Goal: Information Seeking & Learning: Learn about a topic

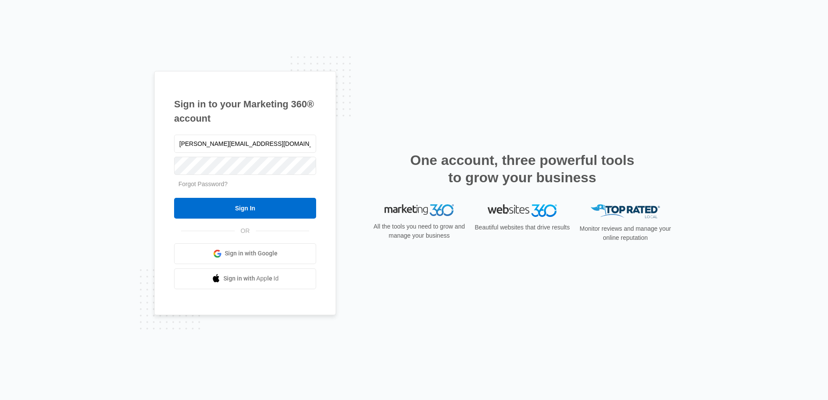
click at [218, 213] on input "Sign In" at bounding box center [245, 208] width 142 height 21
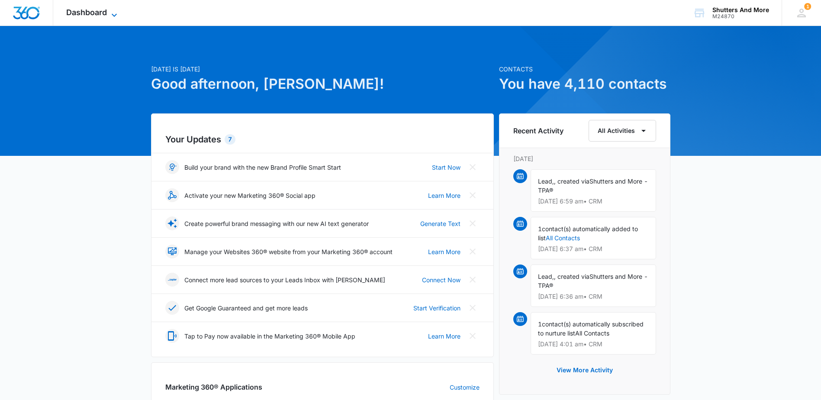
click at [99, 13] on span "Dashboard" at bounding box center [86, 12] width 41 height 9
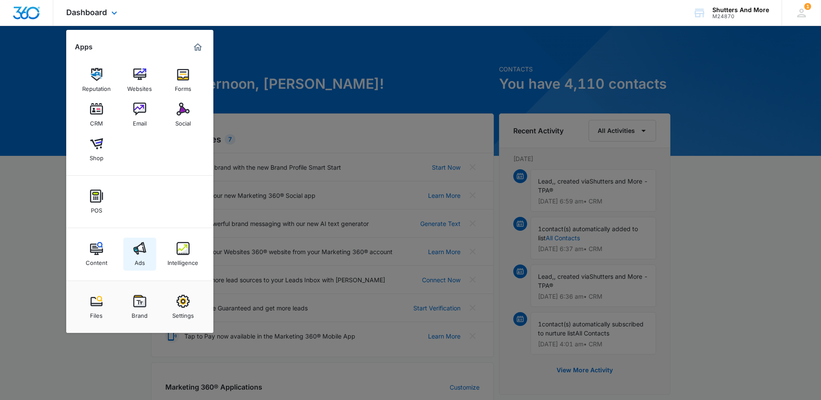
click at [146, 258] on link "Ads" at bounding box center [139, 254] width 33 height 33
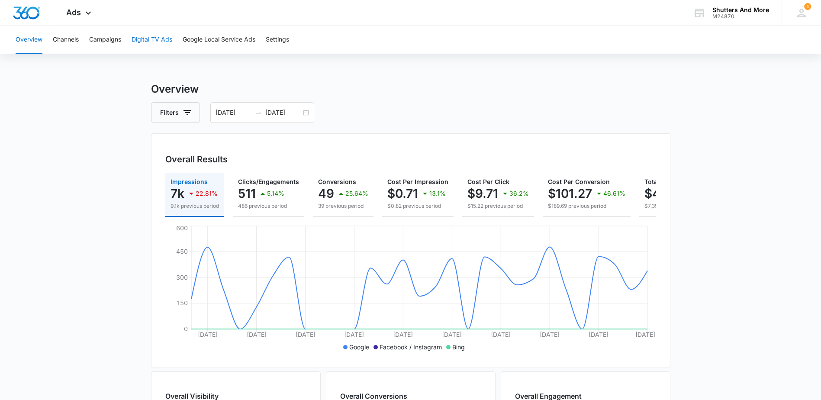
click at [160, 41] on button "Digital TV Ads" at bounding box center [152, 40] width 41 height 28
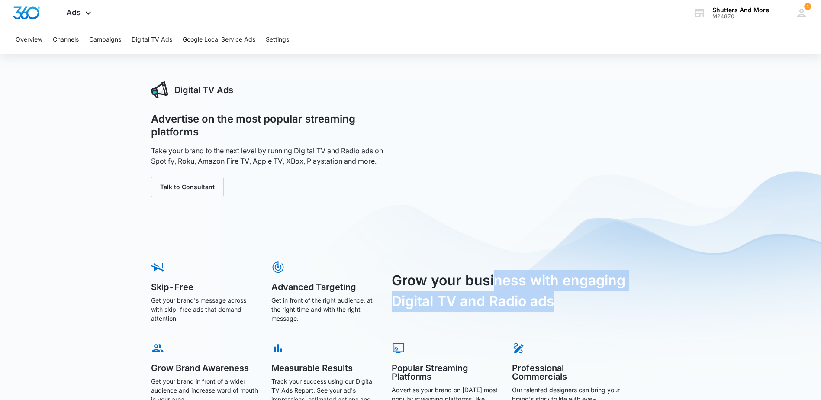
drag, startPoint x: 493, startPoint y: 283, endPoint x: 555, endPoint y: 313, distance: 68.0
click at [555, 313] on div "Grow your business with engaging Digital TV and Radio ads" at bounding box center [513, 293] width 243 height 67
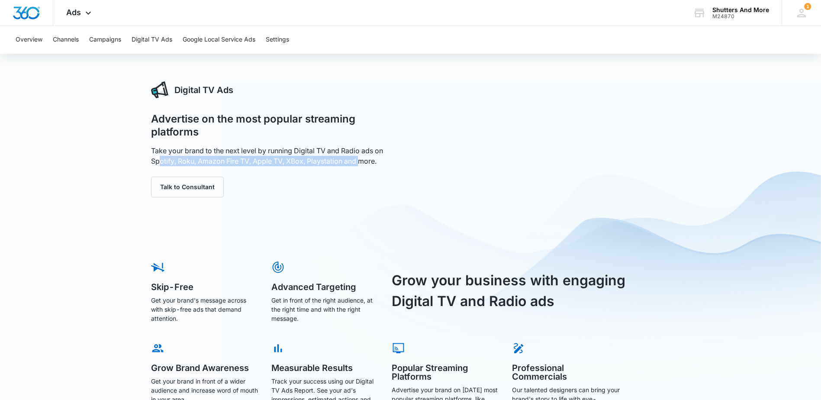
drag, startPoint x: 158, startPoint y: 162, endPoint x: 361, endPoint y: 163, distance: 202.2
click at [361, 163] on p "Take your brand to the next level by running Digital TV and Radio ads on Spotif…" at bounding box center [276, 155] width 250 height 21
click at [555, 249] on div "Digital TV Ads Advertise on the most popular streaming platforms Take your bran…" at bounding box center [410, 260] width 519 height 358
click at [181, 92] on h3 "Digital TV Ads" at bounding box center [203, 90] width 59 height 13
drag, startPoint x: 174, startPoint y: 92, endPoint x: 257, endPoint y: 91, distance: 83.1
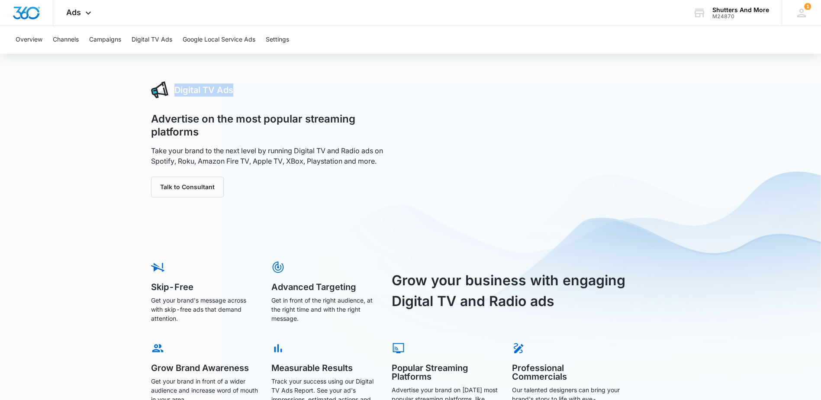
click at [257, 91] on div "Digital TV Ads" at bounding box center [276, 89] width 250 height 17
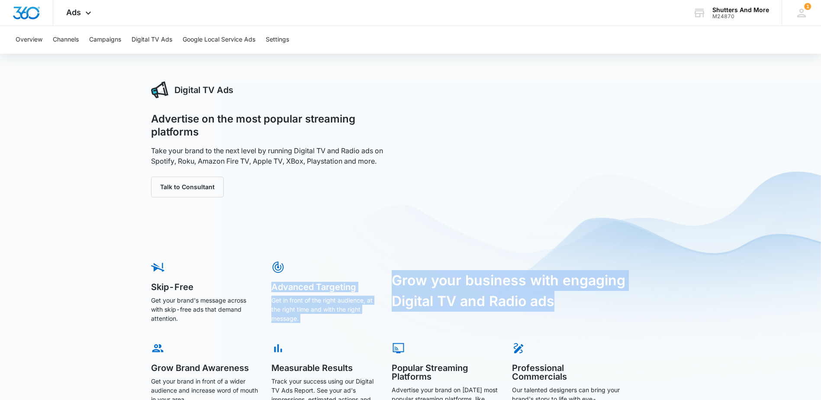
drag, startPoint x: 559, startPoint y: 305, endPoint x: 269, endPoint y: 287, distance: 291.0
click at [269, 287] on div "Skip-Free Get your brand's message across with skip-free ads that demand attent…" at bounding box center [410, 350] width 519 height 180
click at [448, 238] on div "Digital TV Ads Advertise on the most popular streaming platforms Take your bran…" at bounding box center [410, 260] width 519 height 358
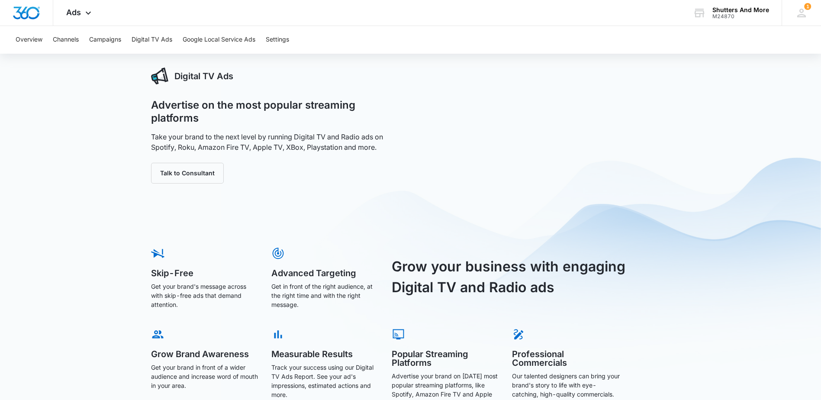
scroll to position [42, 0]
